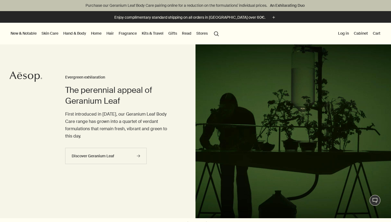
click at [78, 33] on link "Hand & Body" at bounding box center [74, 33] width 25 height 7
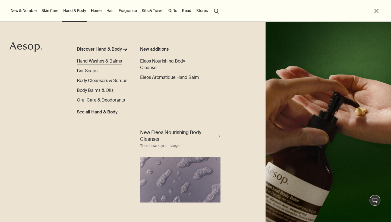
click at [96, 60] on span "Hand Washes & Balms" at bounding box center [99, 61] width 45 height 6
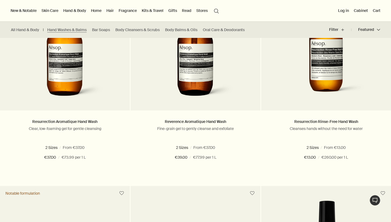
scroll to position [393, 0]
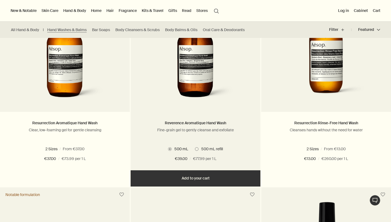
click at [196, 92] on img at bounding box center [195, 54] width 81 height 100
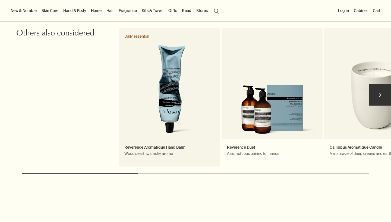
scroll to position [1058, 0]
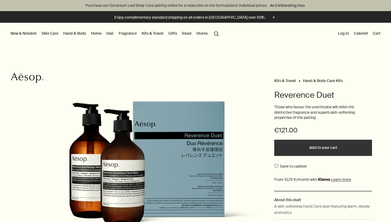
click at [51, 35] on link "Skin Care" at bounding box center [49, 33] width 19 height 7
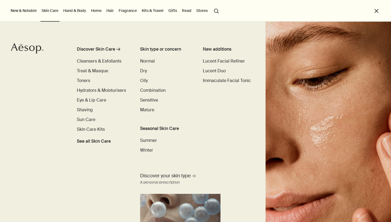
click at [68, 10] on link "Hand & Body" at bounding box center [74, 10] width 25 height 7
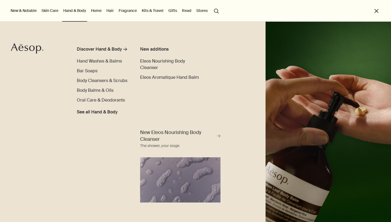
click at [98, 10] on link "Home" at bounding box center [96, 10] width 13 height 7
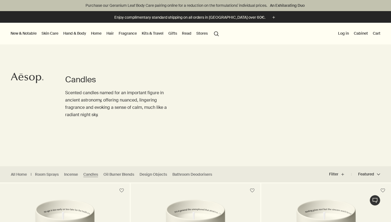
click at [98, 35] on link "Home" at bounding box center [96, 33] width 13 height 7
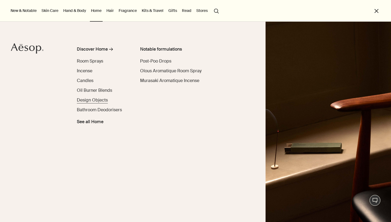
click at [89, 99] on span "Design Objects" at bounding box center [92, 100] width 31 height 6
